Goal: Information Seeking & Learning: Find specific page/section

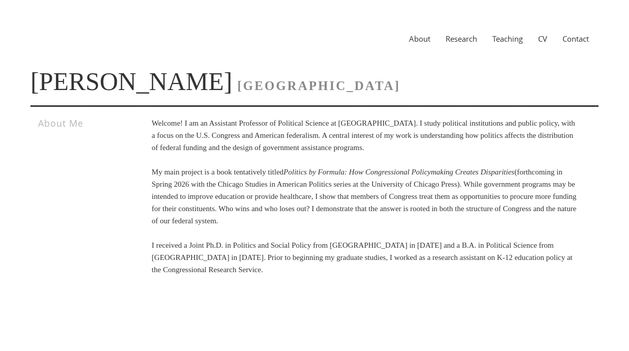
click at [457, 40] on link "Research" at bounding box center [461, 39] width 47 height 10
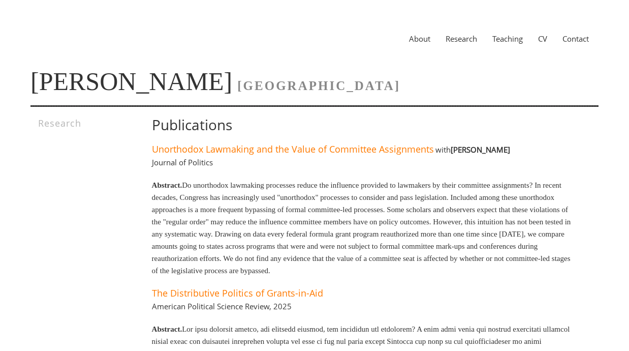
scroll to position [3, 0]
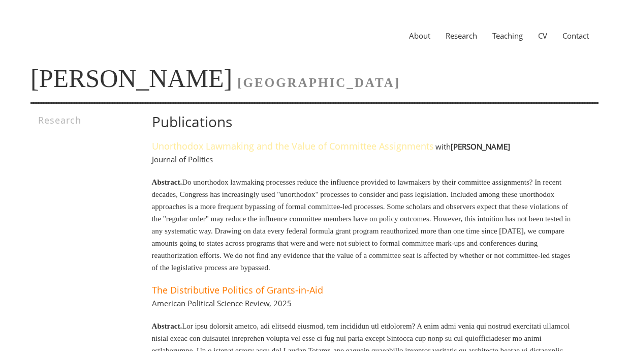
click at [404, 146] on link "Unorthodox Lawmaking and the Value of Committee Assignments" at bounding box center [293, 146] width 282 height 12
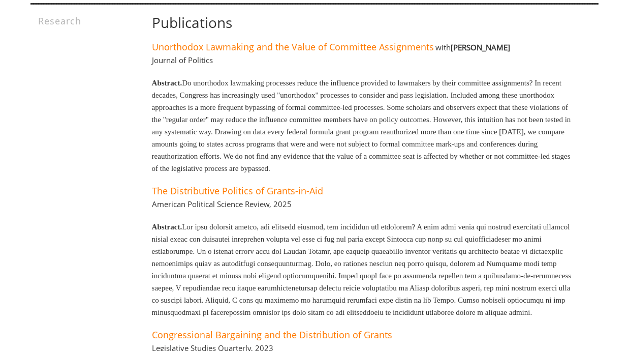
scroll to position [0, 0]
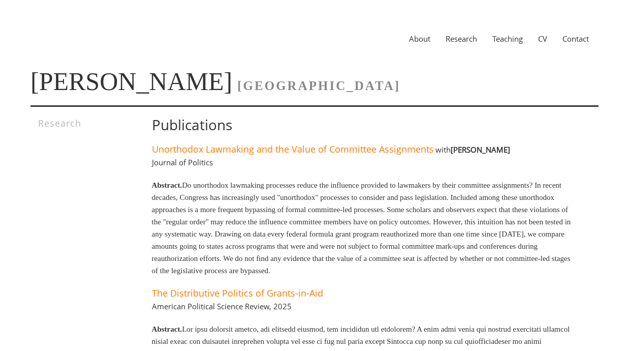
click at [539, 38] on link "CV" at bounding box center [543, 39] width 24 height 10
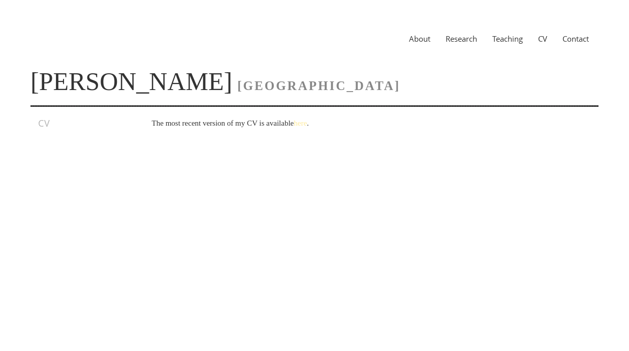
click at [307, 125] on link "here" at bounding box center [300, 123] width 13 height 8
